Goal: Find specific page/section: Find specific page/section

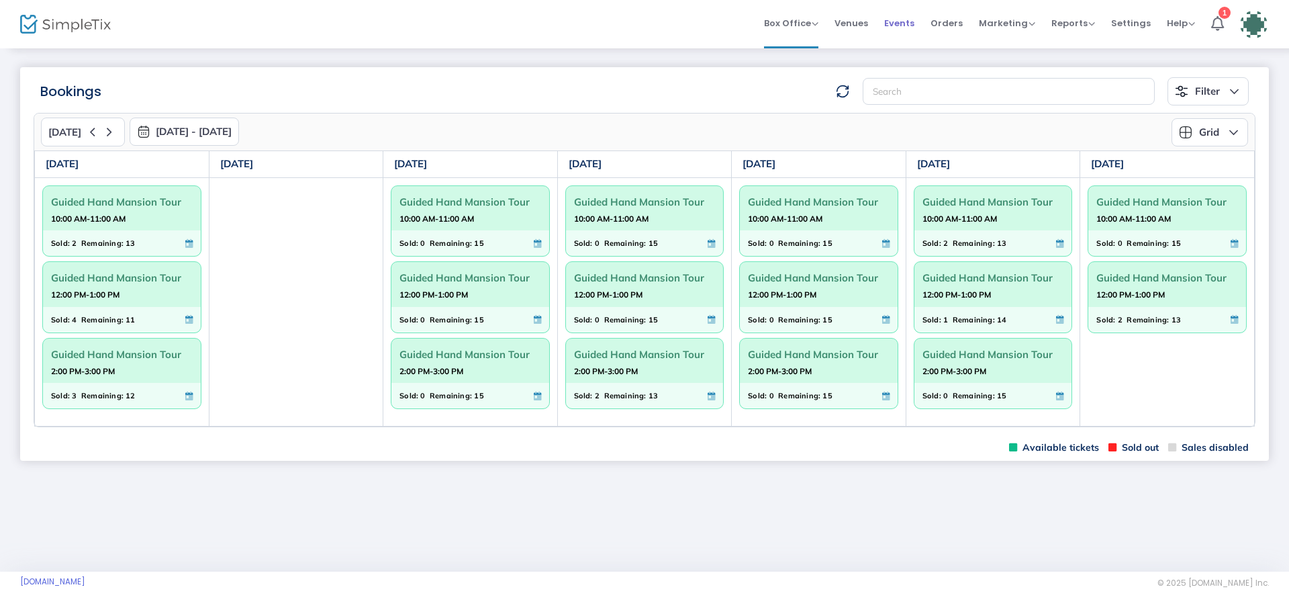
click at [905, 24] on span "Events" at bounding box center [899, 23] width 30 height 34
